Goal: Navigation & Orientation: Understand site structure

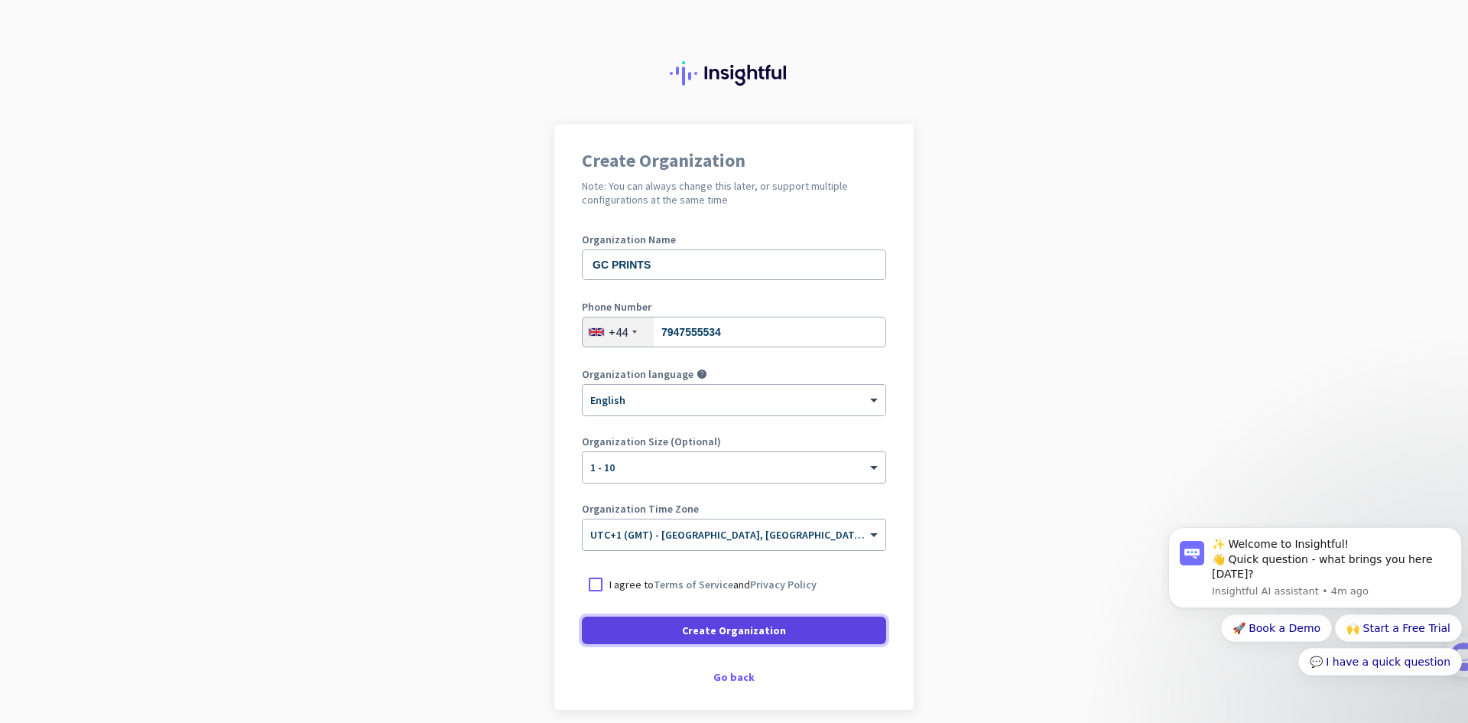
click at [811, 626] on span at bounding box center [734, 630] width 304 height 37
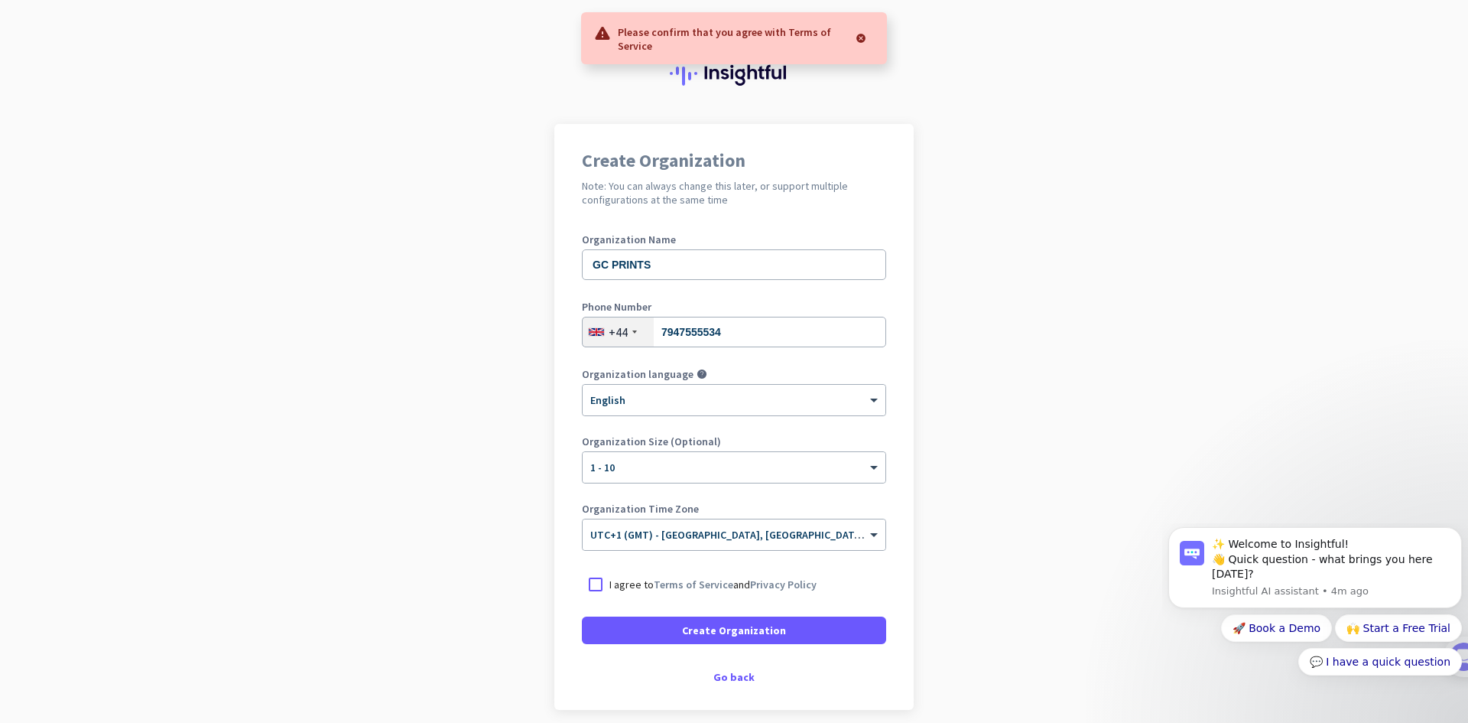
click at [865, 40] on div at bounding box center [860, 38] width 28 height 31
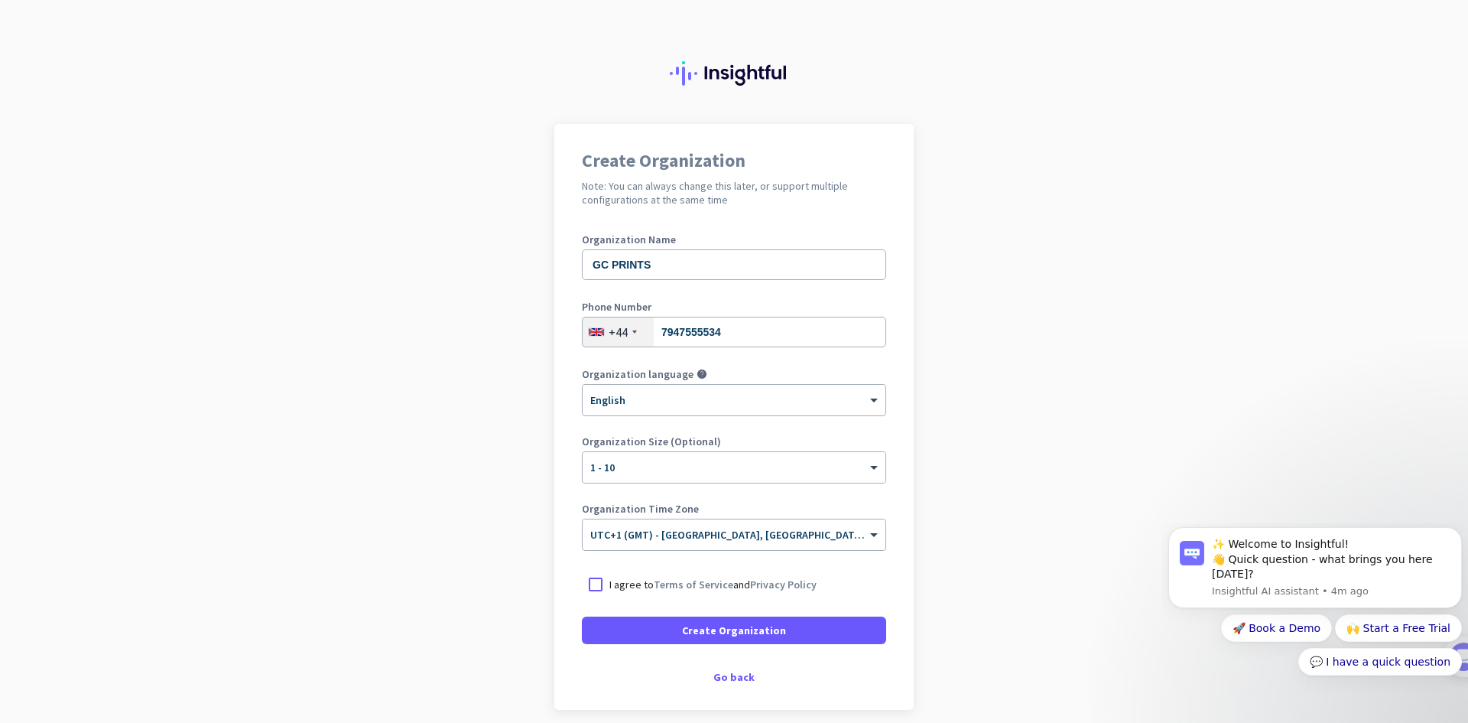
click at [641, 597] on div "I agree to Terms of Service and Privacy Policy" at bounding box center [734, 584] width 304 height 28
click at [582, 583] on div at bounding box center [596, 584] width 28 height 28
click at [654, 635] on span at bounding box center [734, 630] width 304 height 37
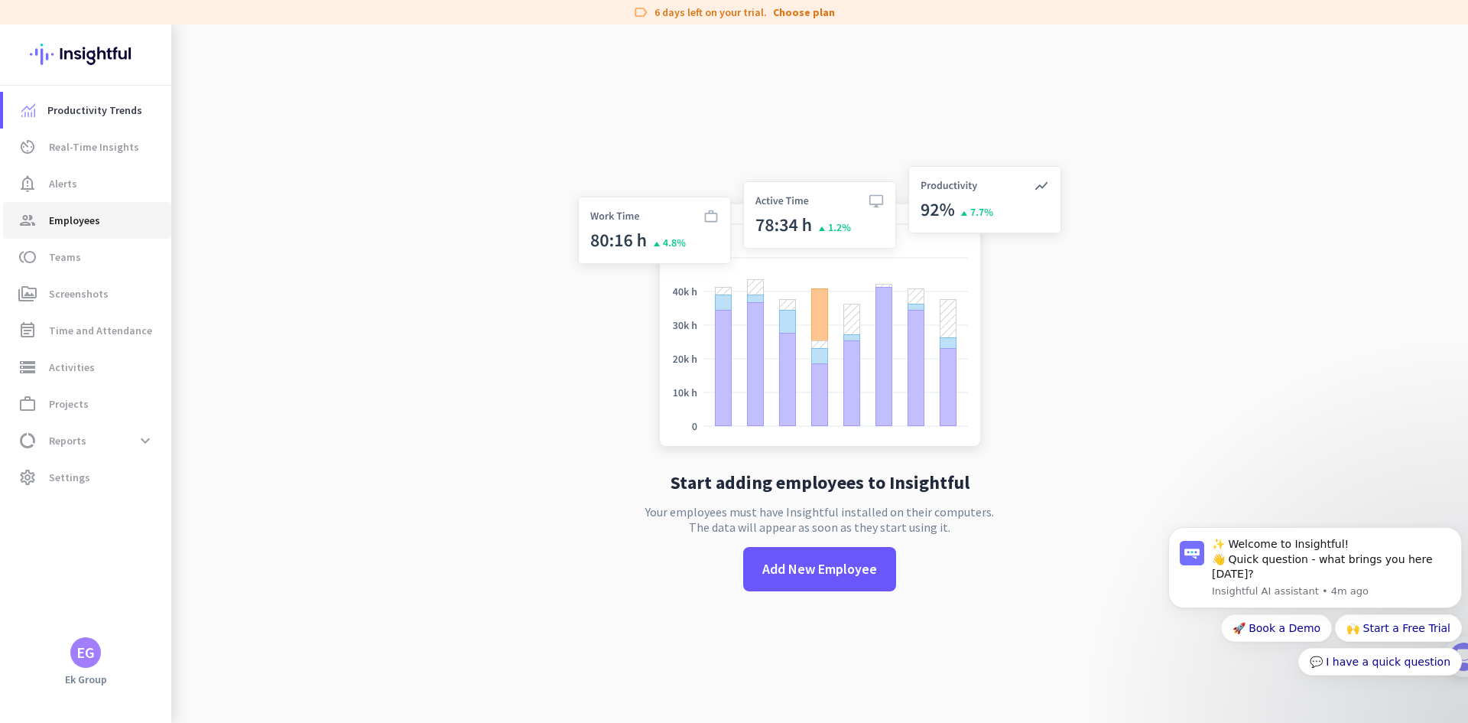
click at [123, 225] on span "group Employees" at bounding box center [87, 220] width 144 height 18
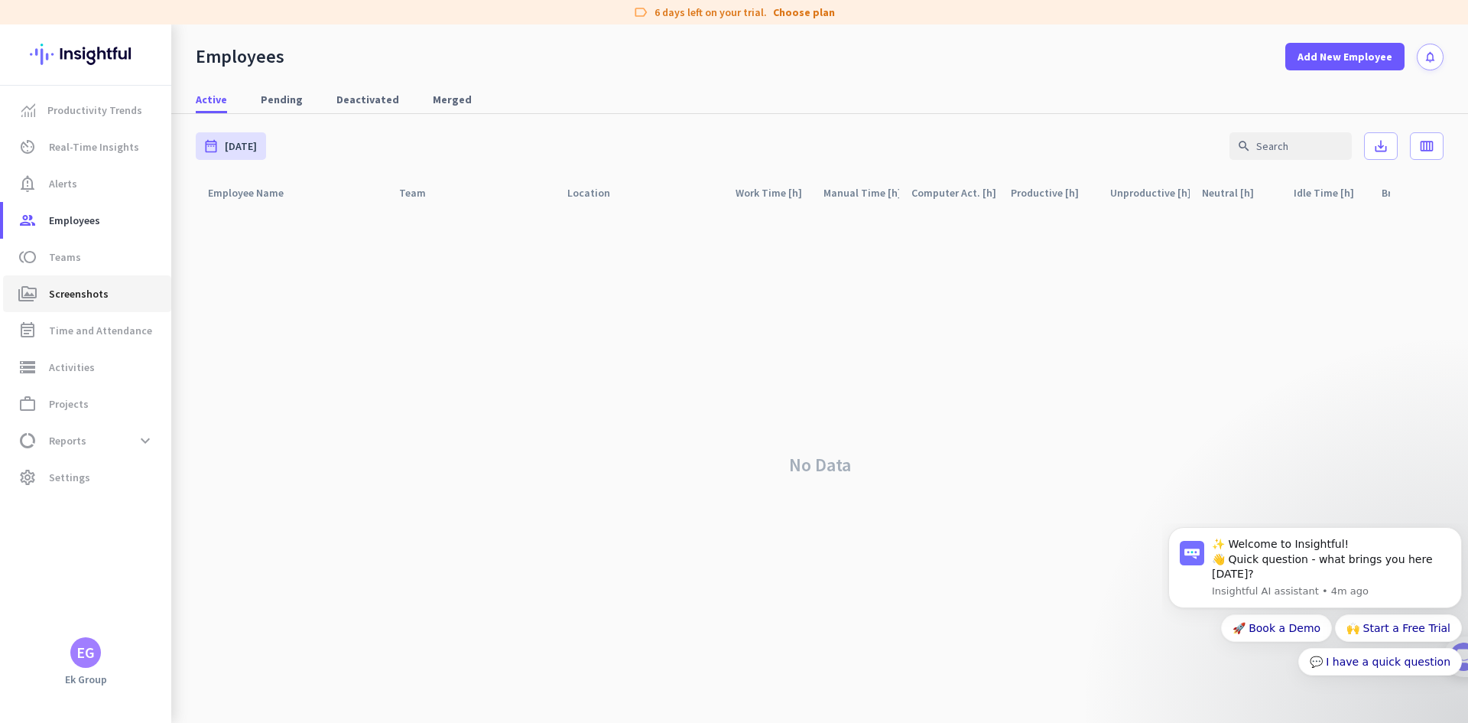
click at [133, 279] on link "perm_media Screenshots" at bounding box center [87, 293] width 168 height 37
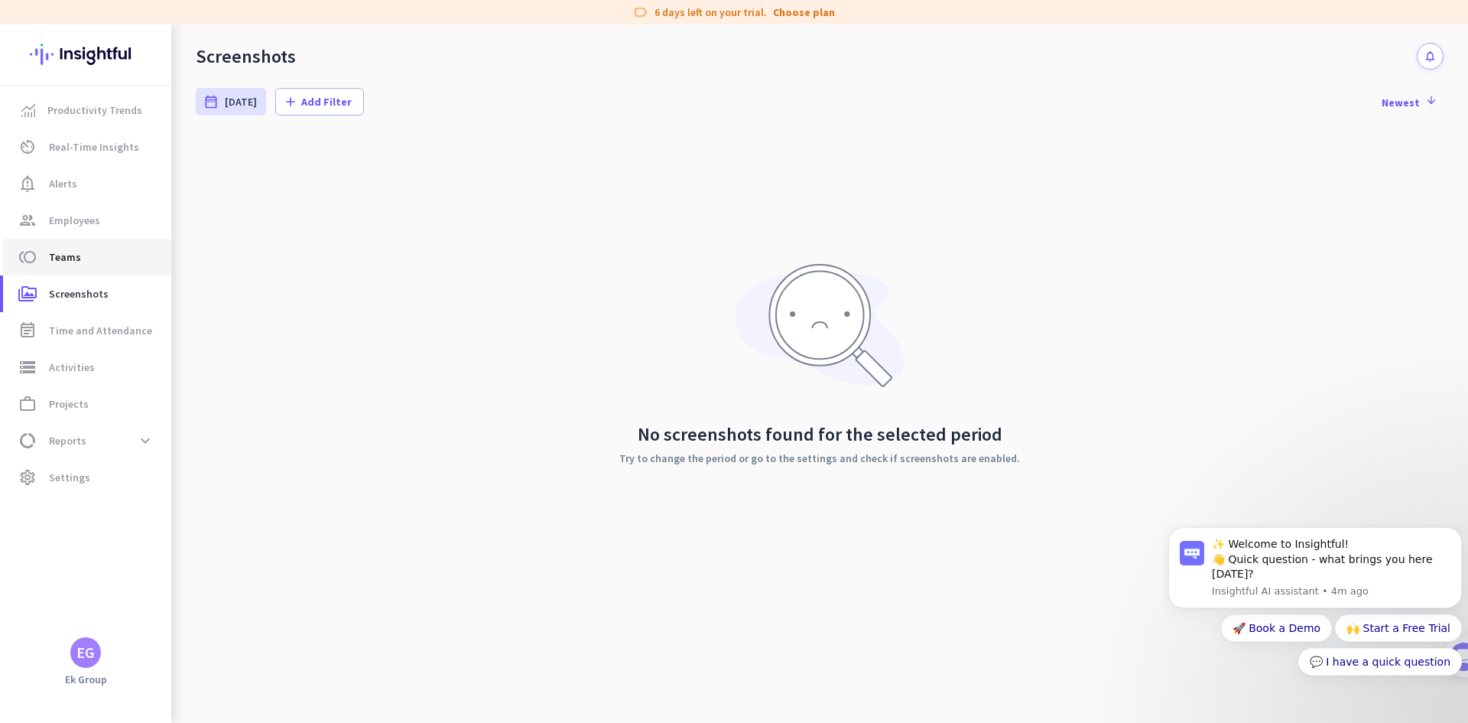
click at [130, 267] on link "toll Teams" at bounding box center [87, 257] width 168 height 37
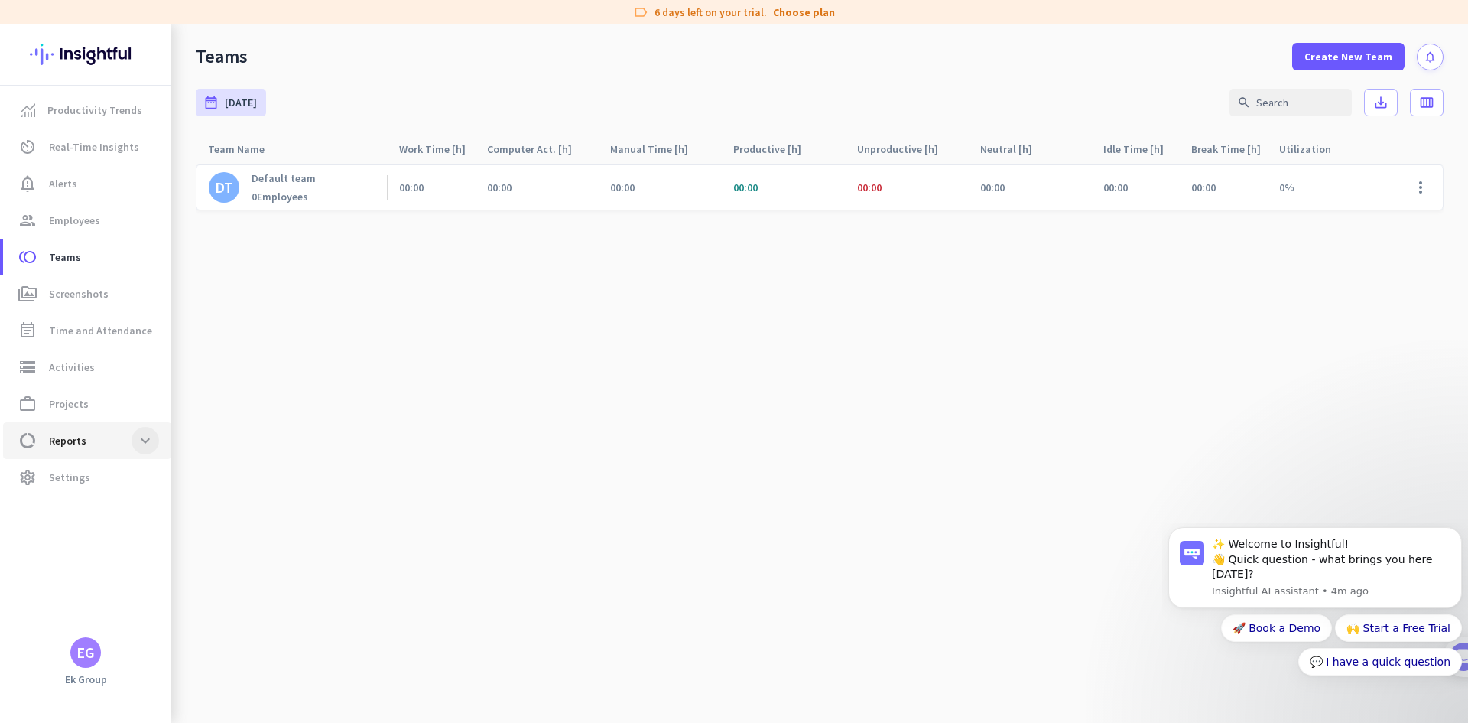
click at [145, 442] on span at bounding box center [146, 441] width 28 height 28
drag, startPoint x: 496, startPoint y: 531, endPoint x: 497, endPoint y: 522, distance: 9.2
click at [496, 531] on cdk-virtual-scroll-viewport "DT Default team 0 Employees 00:00 00:00 00:00 00:00 00:00 00:00 00:00 00:00 0% …" at bounding box center [820, 443] width 1248 height 559
click at [500, 518] on cdk-virtual-scroll-viewport "DT Default team 0 Employees 00:00 00:00 00:00 00:00 00:00 00:00 00:00 00:00 0% …" at bounding box center [820, 443] width 1248 height 559
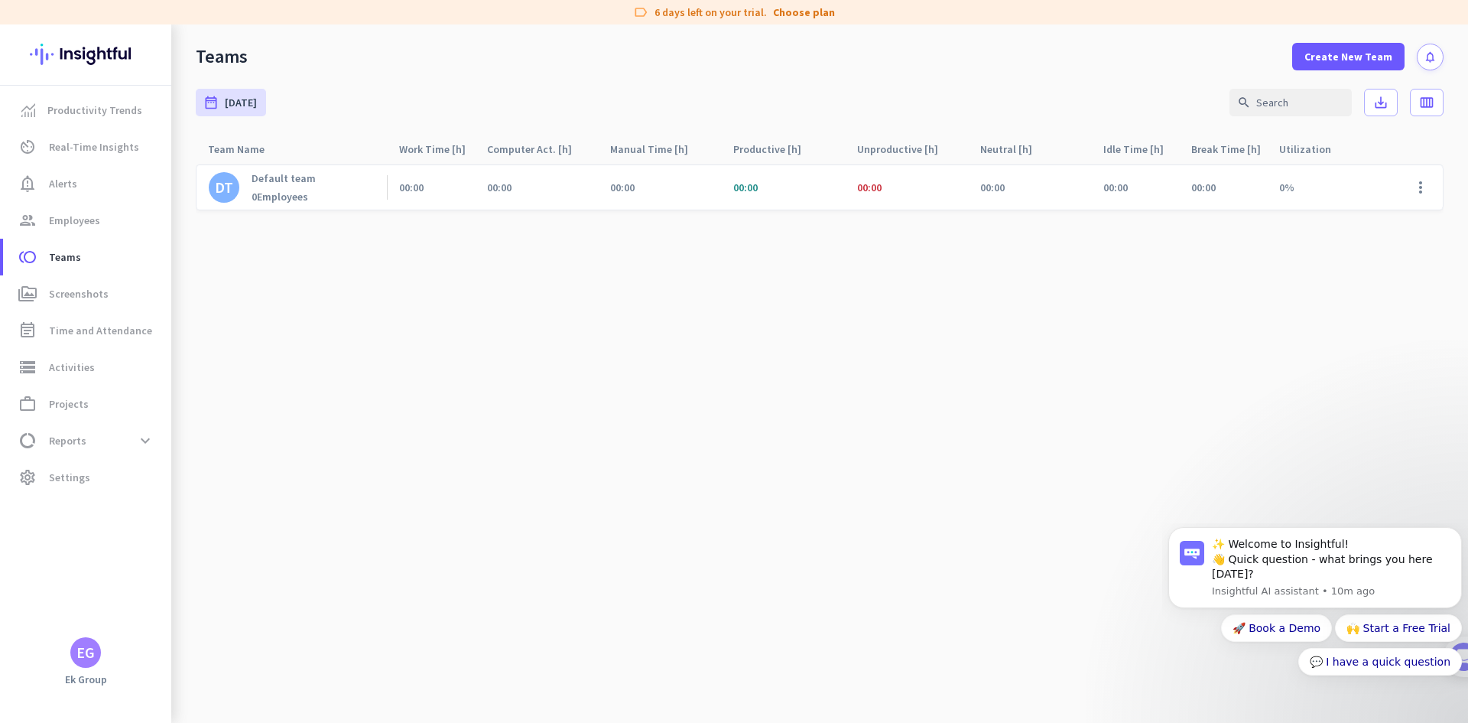
click at [713, 721] on cdk-virtual-scroll-viewport "DT Default team 0 Employees 00:00 00:00 00:00 00:00 00:00 00:00 00:00 00:00 0% …" at bounding box center [820, 443] width 1248 height 559
